Goal: Task Accomplishment & Management: Use online tool/utility

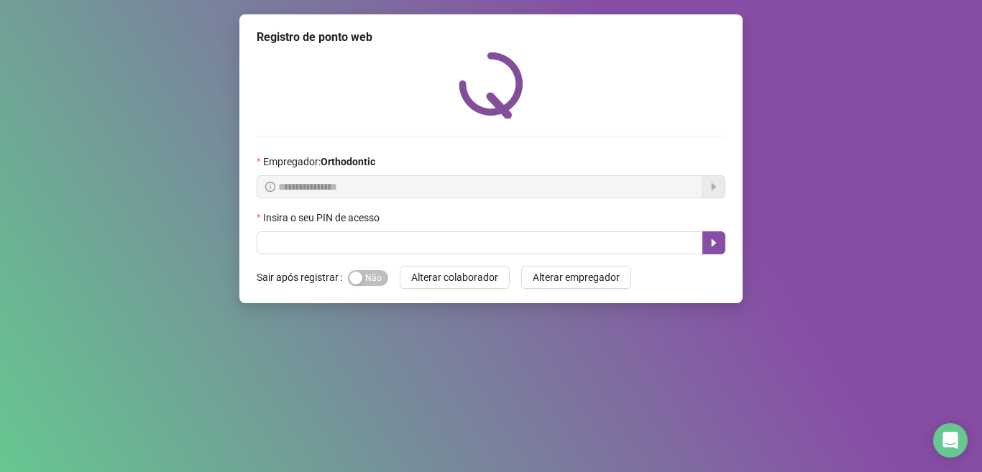
click at [517, 262] on div "**********" at bounding box center [490, 158] width 503 height 289
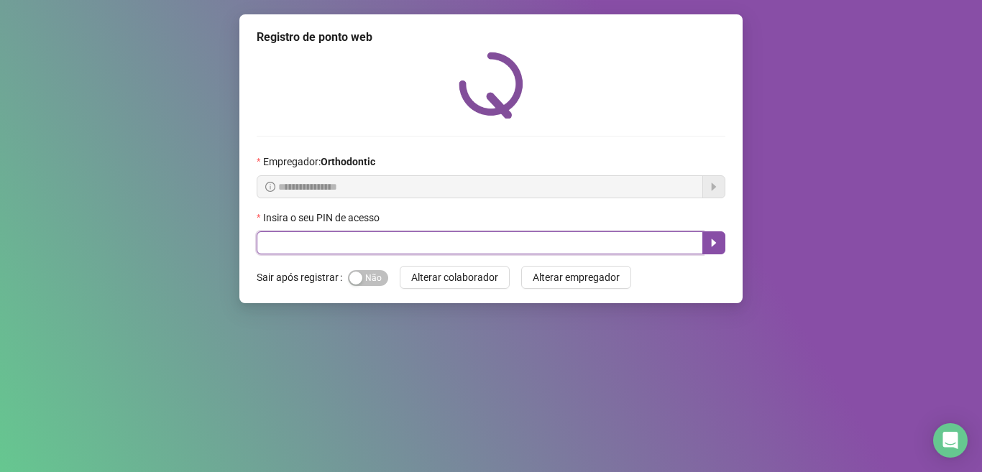
click at [525, 245] on input "text" at bounding box center [480, 242] width 446 height 23
type input "*****"
click at [712, 244] on icon "caret-right" at bounding box center [714, 243] width 5 height 8
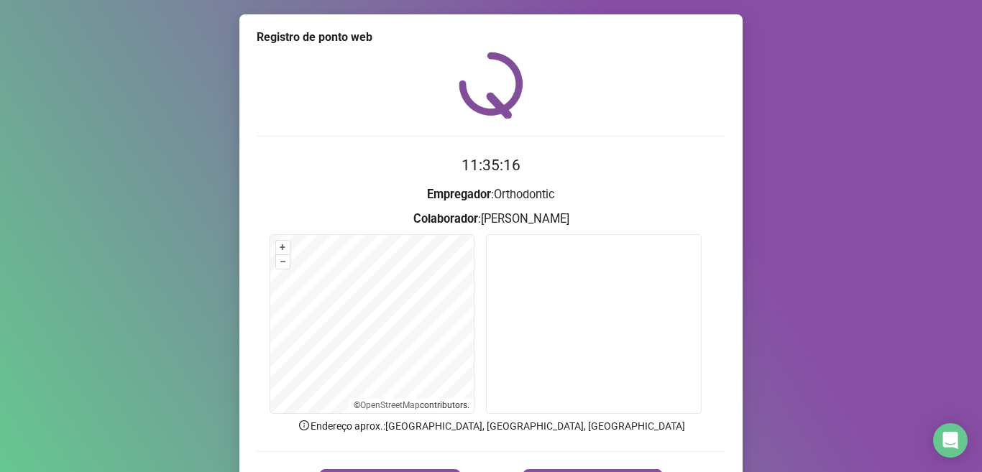
scroll to position [46, 0]
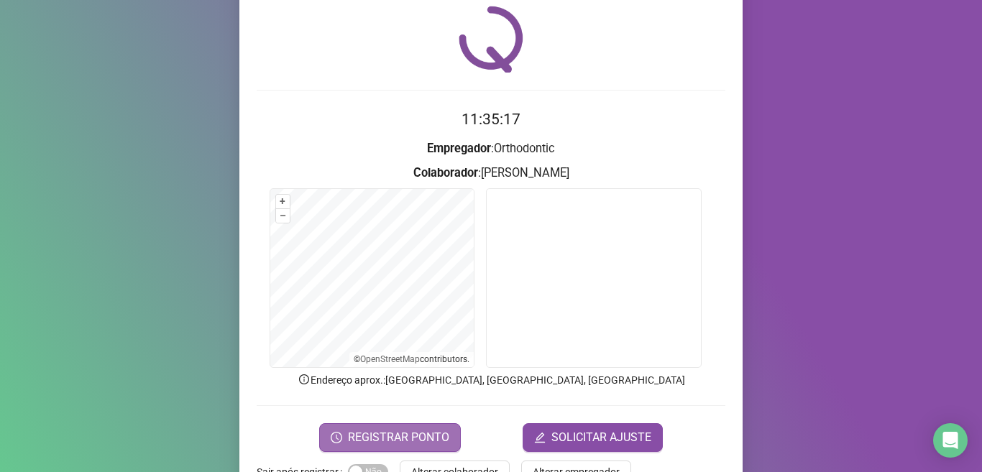
click at [433, 441] on span "REGISTRAR PONTO" at bounding box center [398, 437] width 101 height 17
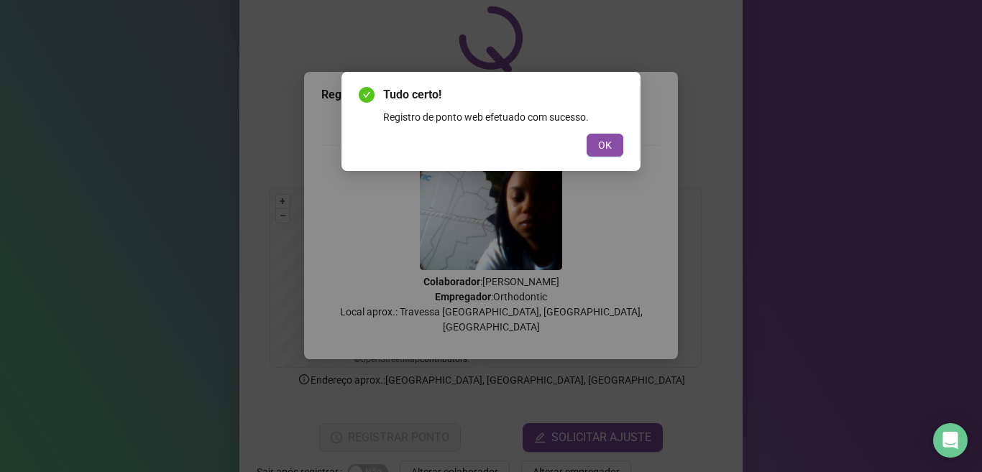
click at [605, 160] on div "Tudo certo! Registro de ponto web efetuado com sucesso. OK" at bounding box center [490, 121] width 299 height 99
click at [605, 153] on button "OK" at bounding box center [605, 145] width 37 height 23
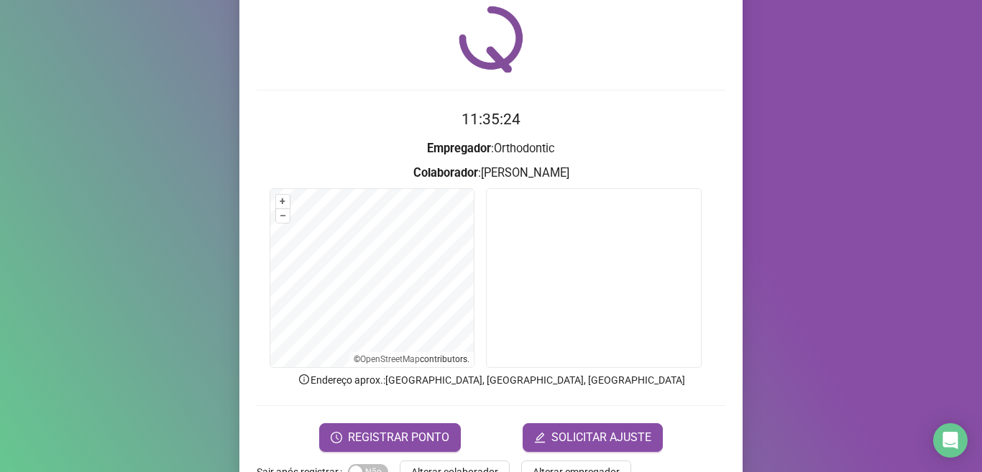
scroll to position [89, 0]
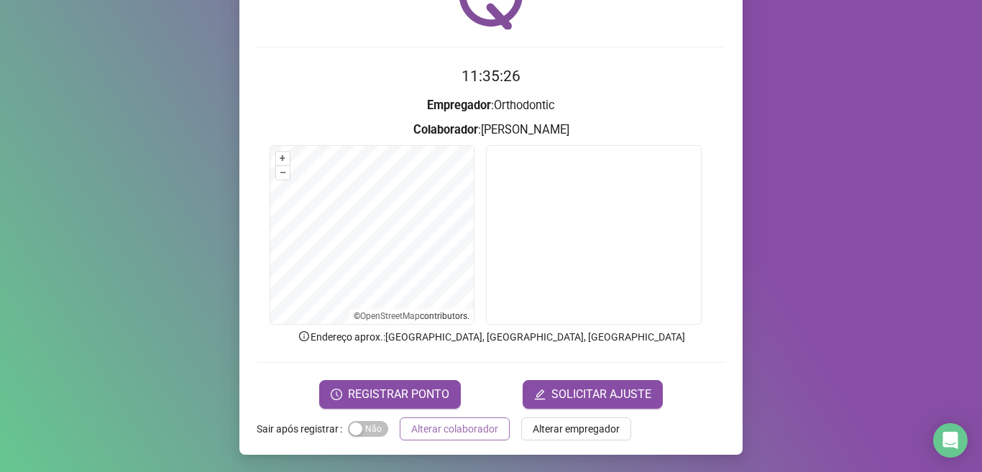
click at [469, 421] on span "Alterar colaborador" at bounding box center [454, 429] width 87 height 16
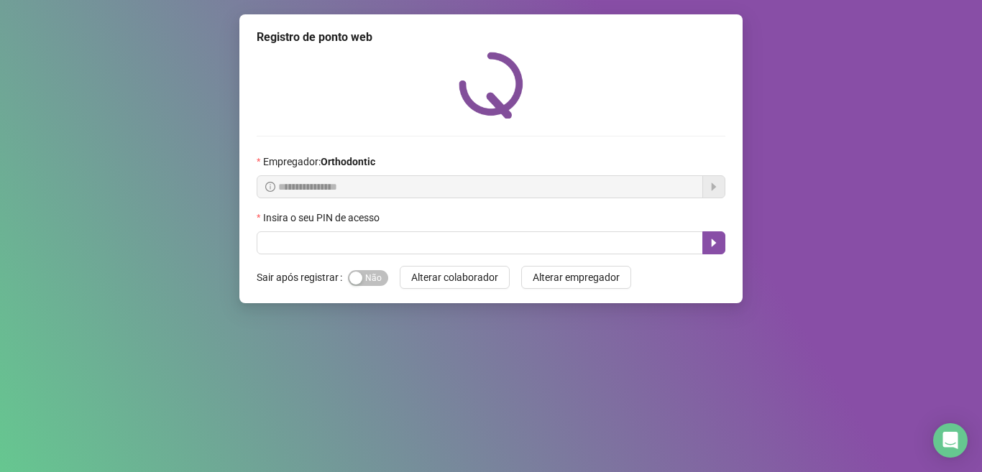
scroll to position [0, 0]
